Goal: Register for event/course

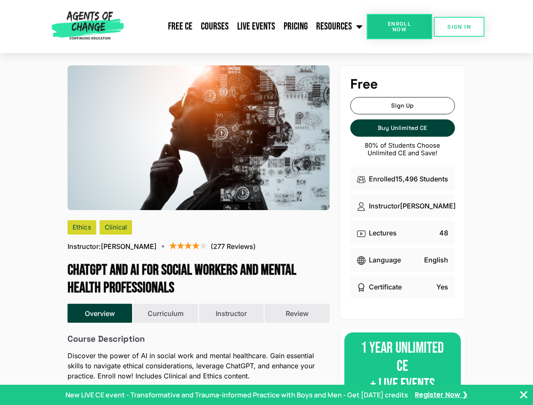
click at [266, 202] on img at bounding box center [198, 137] width 262 height 145
click at [339, 27] on link "Resources" at bounding box center [339, 26] width 55 height 21
click at [399, 27] on span "Enroll Now" at bounding box center [399, 26] width 38 height 11
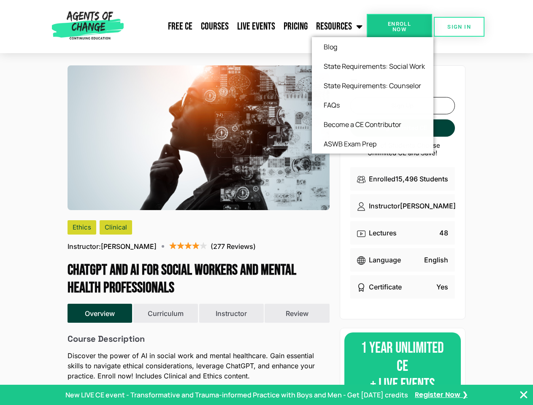
click at [399, 27] on span "Enroll Now" at bounding box center [399, 26] width 38 height 11
click at [459, 27] on span "SIGN IN" at bounding box center [459, 26] width 24 height 5
click at [100, 313] on button "Overview" at bounding box center [99, 313] width 65 height 19
click at [165, 313] on button "Curriculum" at bounding box center [165, 313] width 65 height 19
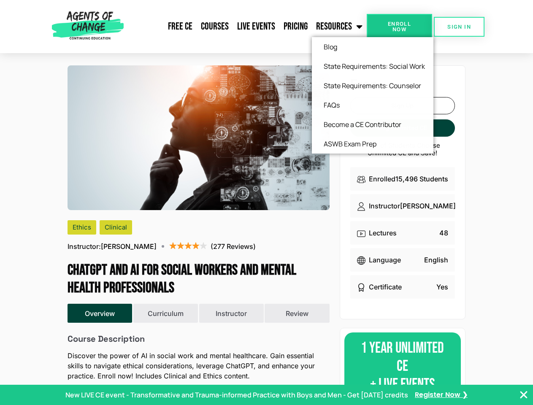
click at [231, 313] on button "Instructor" at bounding box center [231, 313] width 65 height 19
click at [266, 395] on p "New LIVE CE event - Transformative and Trauma-informed Practice with Boys and M…" at bounding box center [236, 395] width 342 height 10
